Goal: Task Accomplishment & Management: Complete application form

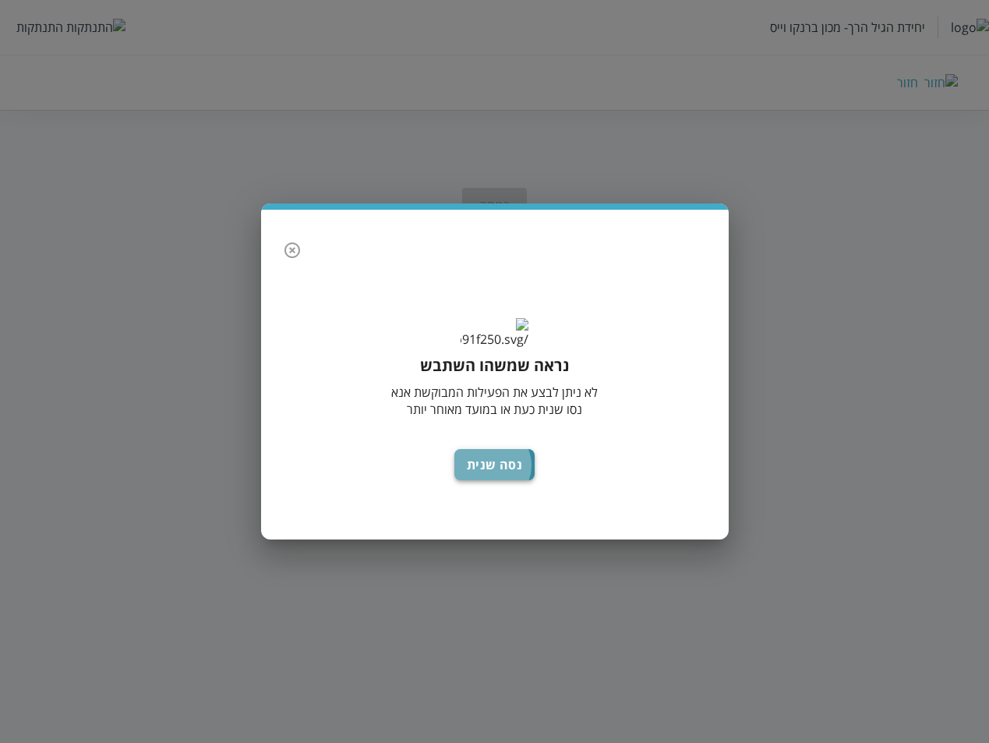
click at [496, 477] on button "נסה שנית" at bounding box center [494, 464] width 81 height 31
click at [525, 478] on button "נסה שנית" at bounding box center [494, 464] width 81 height 31
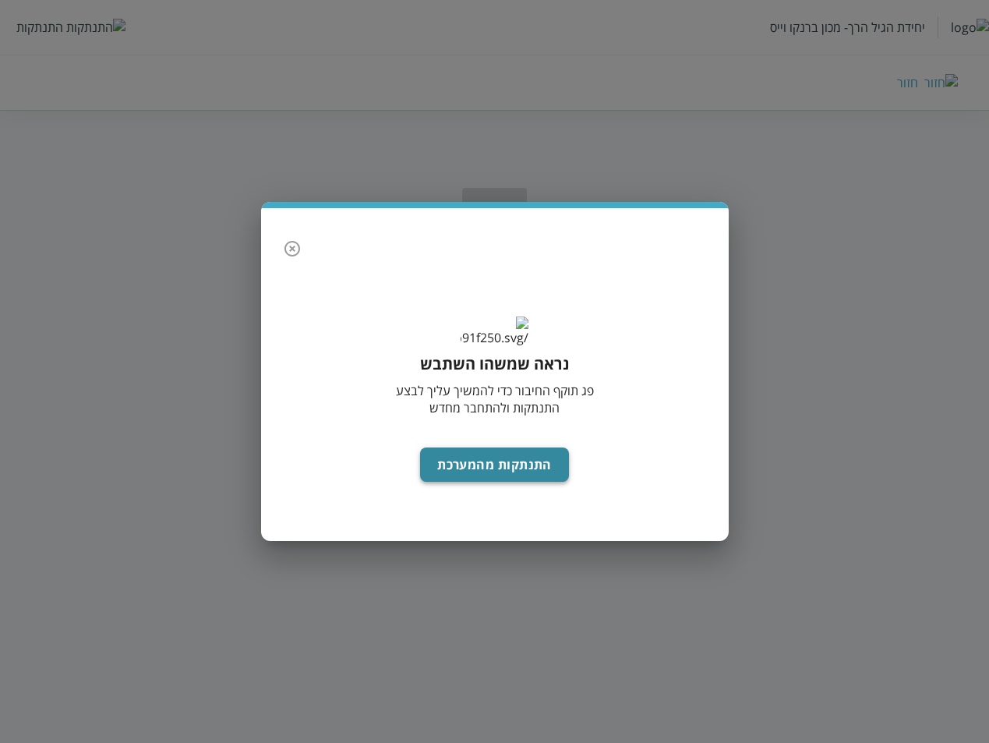
click at [466, 475] on button "התנתקות מהמערכת" at bounding box center [494, 464] width 149 height 34
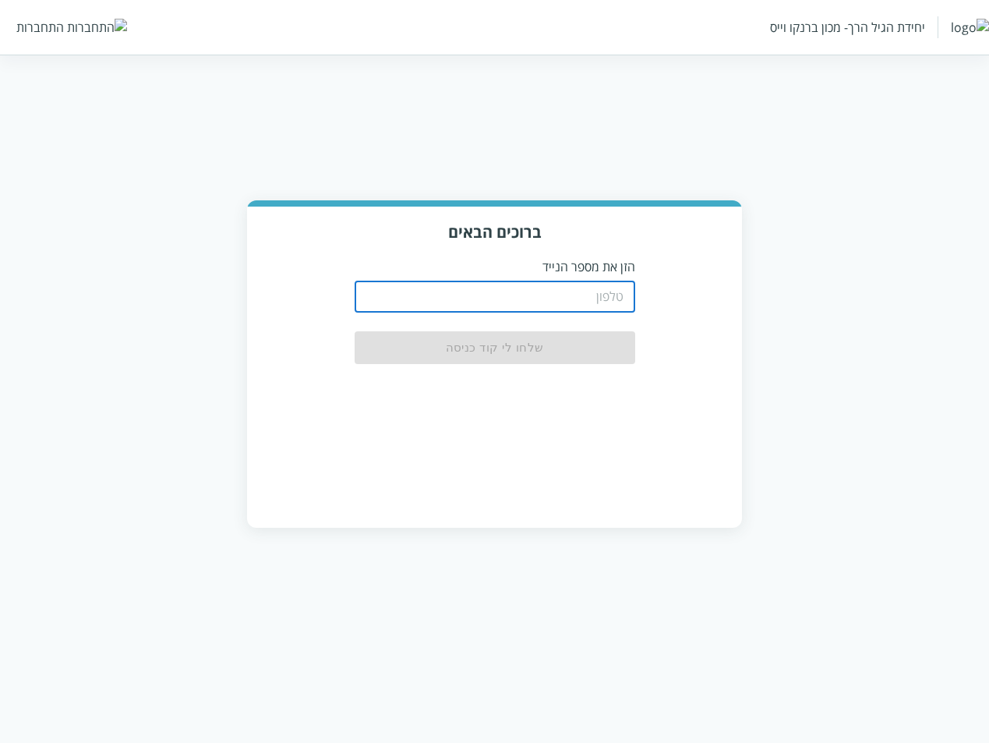
click at [620, 288] on input "tel" at bounding box center [495, 296] width 280 height 31
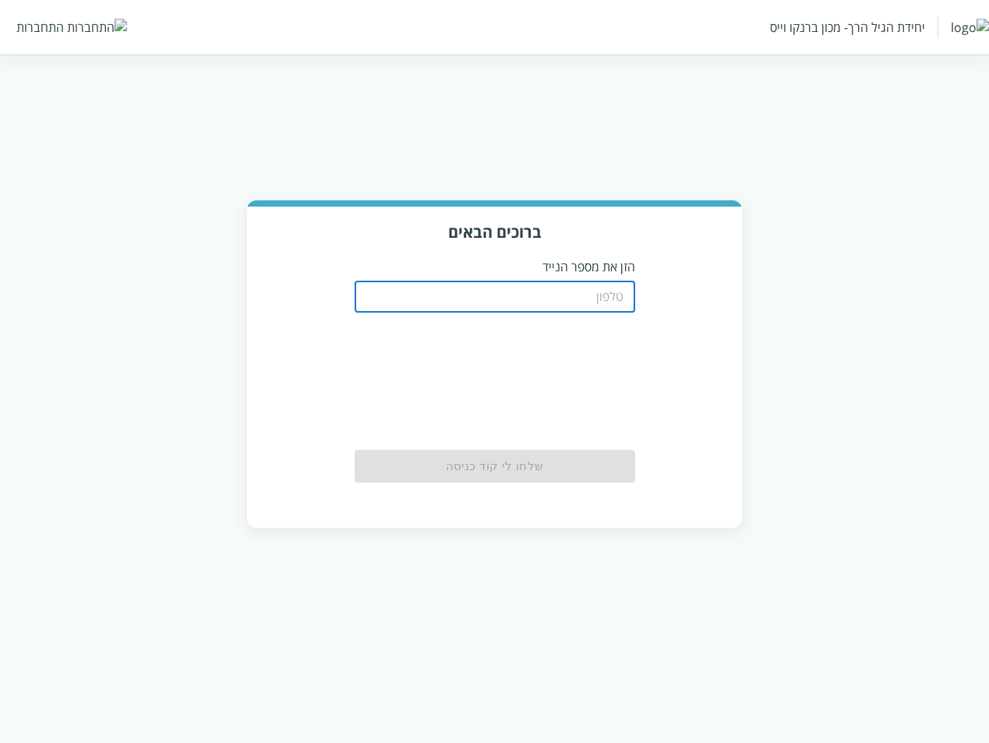
type input "0533115537"
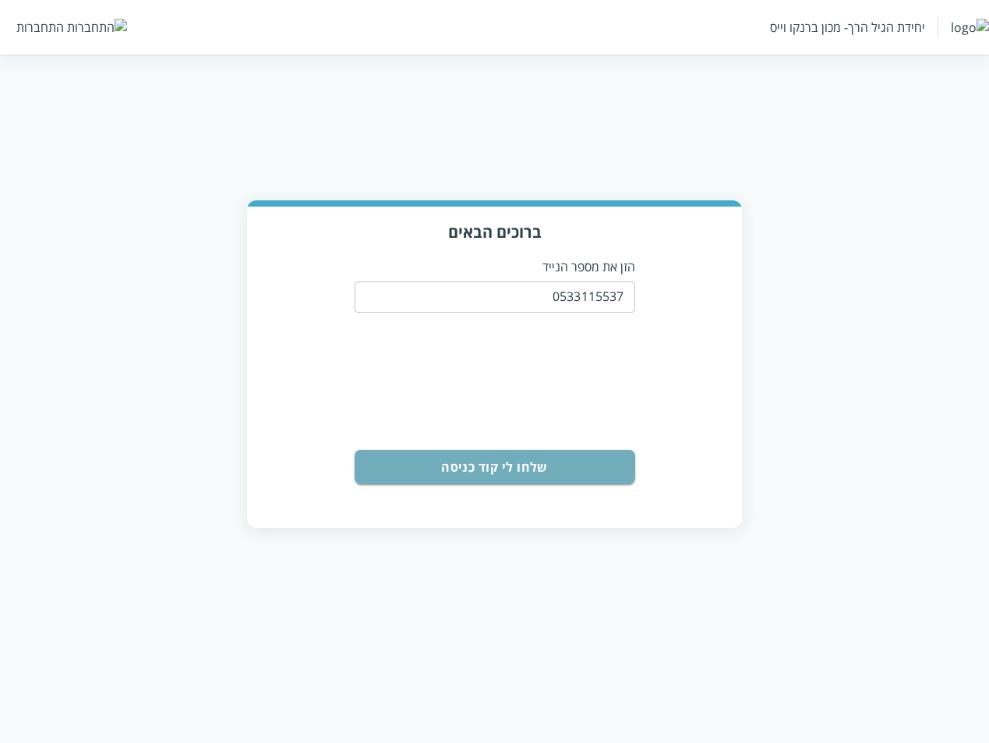
click at [510, 472] on button "שלחו לי קוד כניסה" at bounding box center [495, 467] width 280 height 34
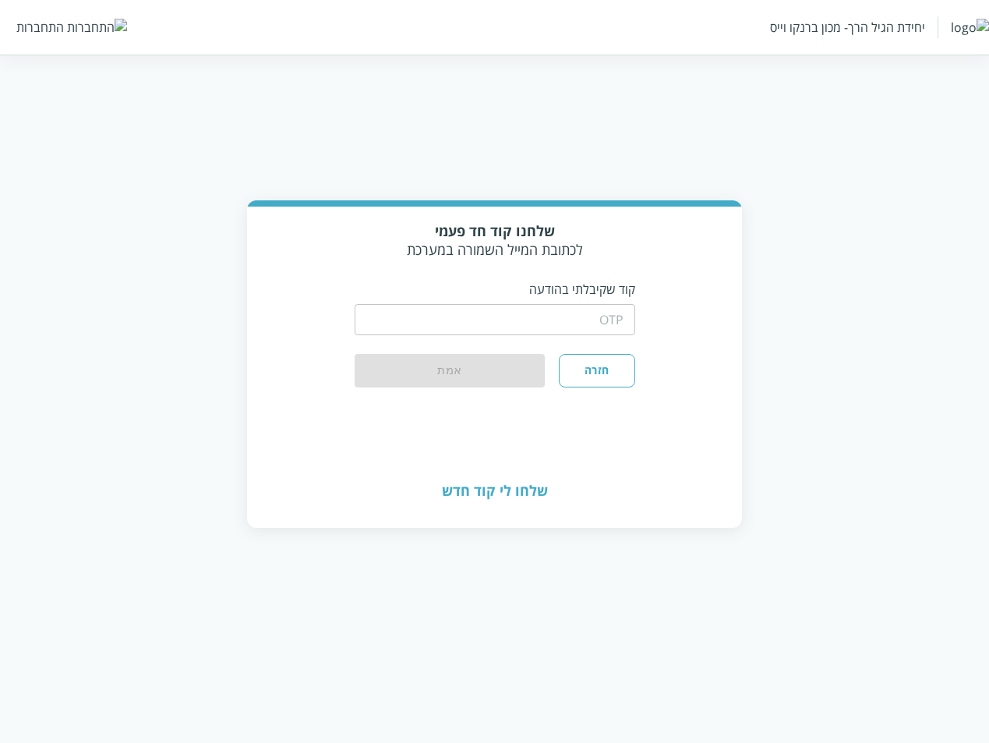
click at [577, 305] on input "string" at bounding box center [495, 319] width 280 height 31
type input "1234"
click at [522, 366] on button "אמת" at bounding box center [450, 371] width 191 height 34
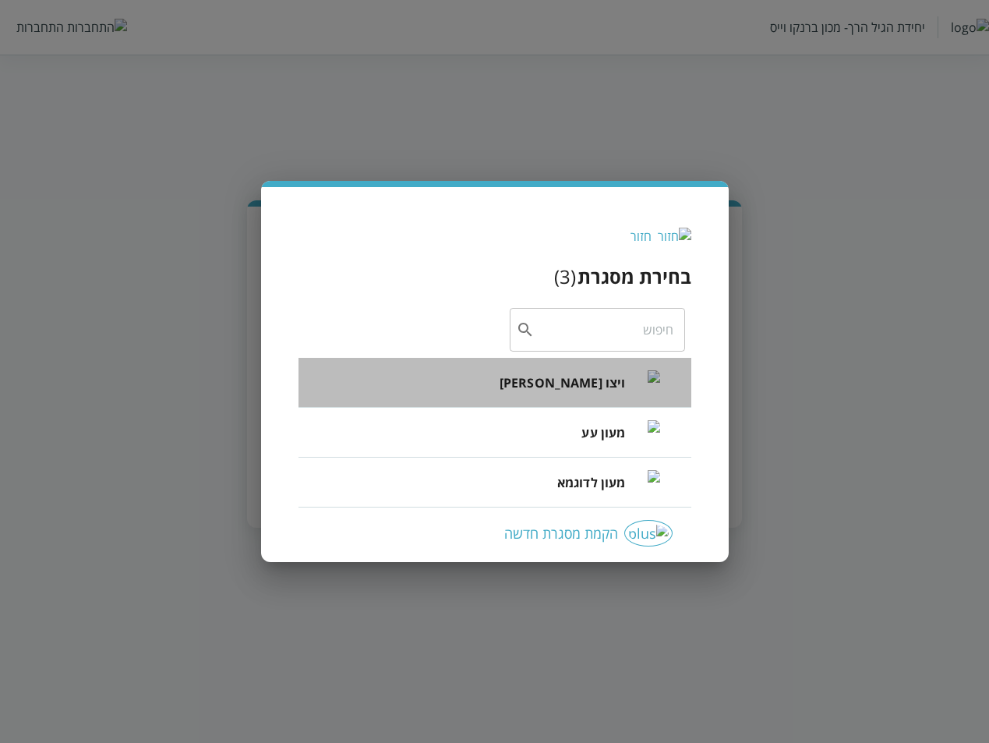
click at [585, 389] on span "ויצו רפפורט" at bounding box center [562, 382] width 126 height 19
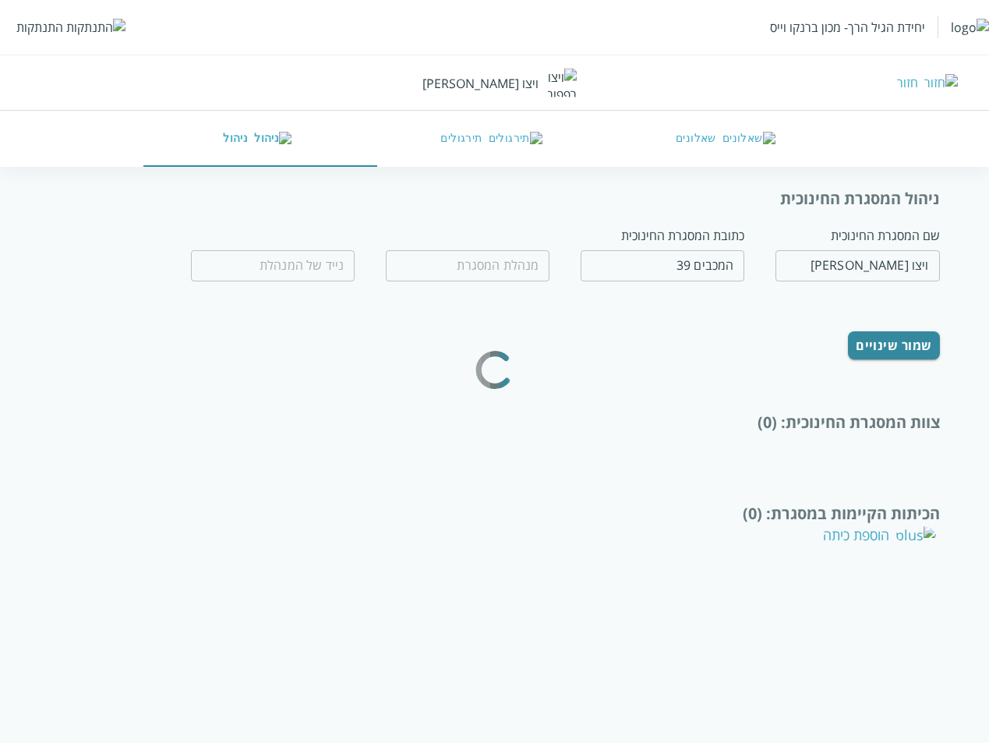
type input "חנה לל"
type input "0532654189"
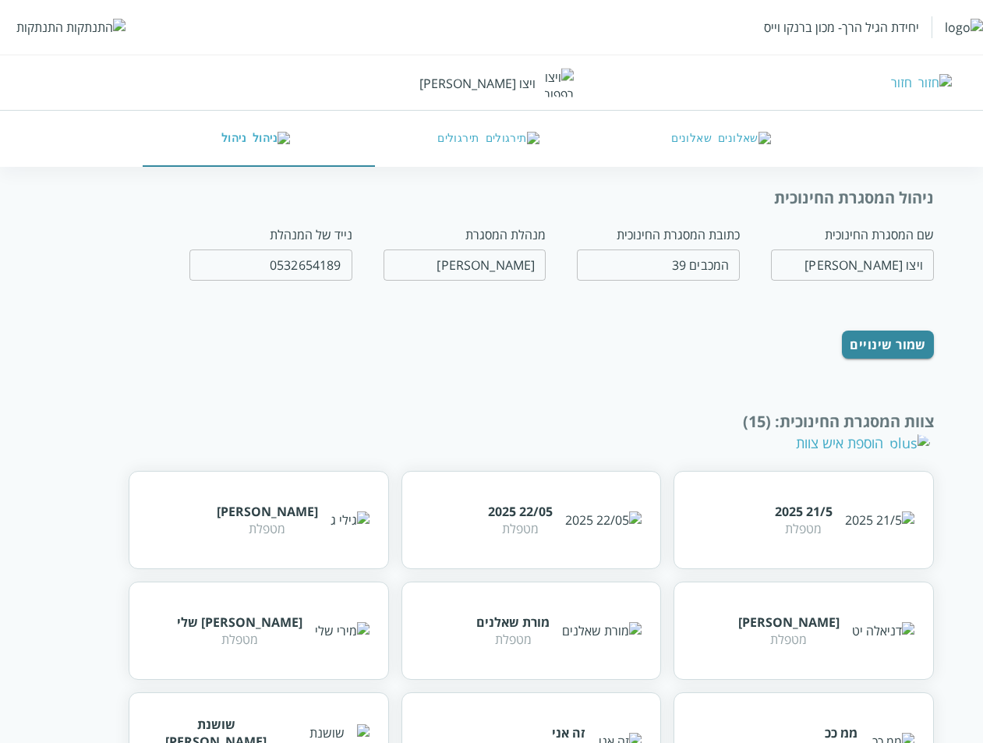
drag, startPoint x: 702, startPoint y: 136, endPoint x: 689, endPoint y: 165, distance: 32.4
click at [700, 137] on button "שאלונים" at bounding box center [724, 139] width 232 height 56
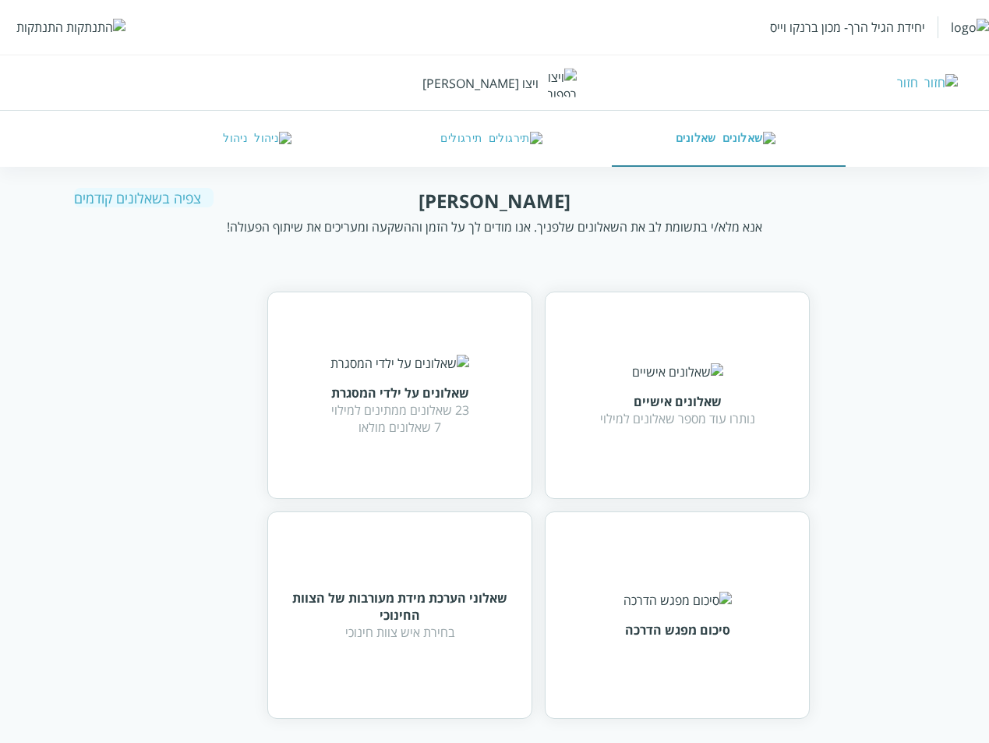
drag, startPoint x: 676, startPoint y: 421, endPoint x: 675, endPoint y: 435, distance: 14.0
click at [676, 421] on div "נותרו עוד מספר שאלונים למילוי" at bounding box center [677, 418] width 155 height 17
